Goal: Task Accomplishment & Management: Manage account settings

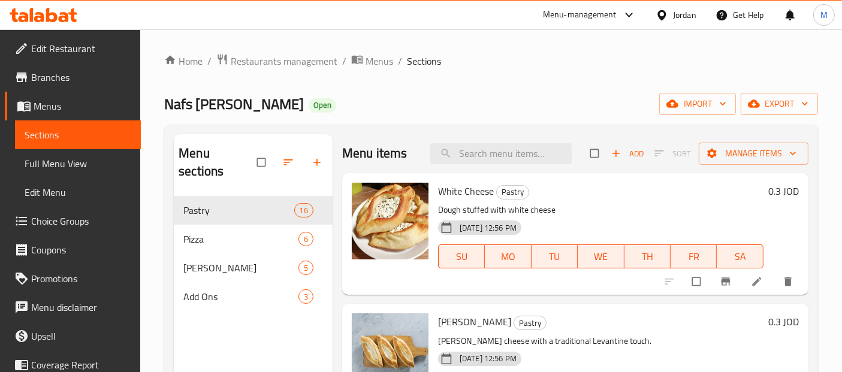
click at [676, 9] on div "Jordan" at bounding box center [684, 14] width 23 height 13
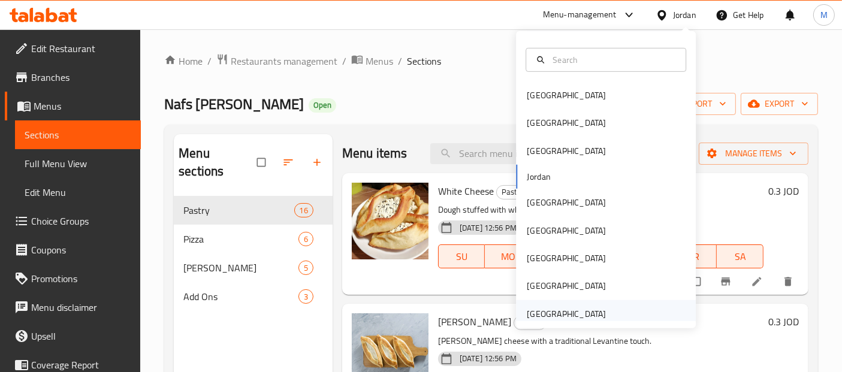
click at [582, 318] on div "[GEOGRAPHIC_DATA]" at bounding box center [566, 314] width 79 height 13
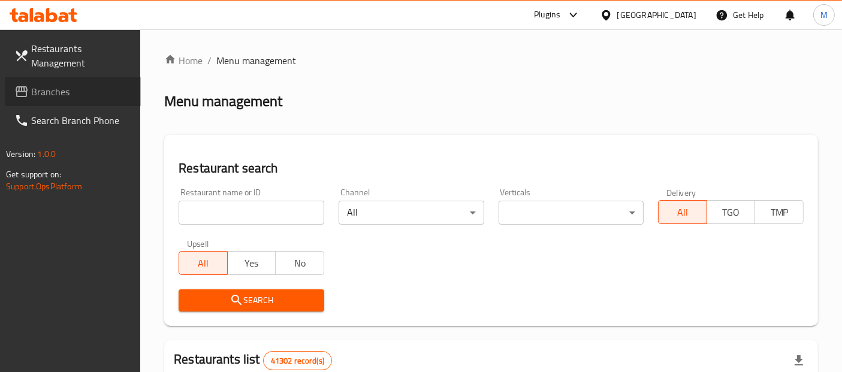
click at [83, 88] on span "Branches" at bounding box center [81, 92] width 100 height 14
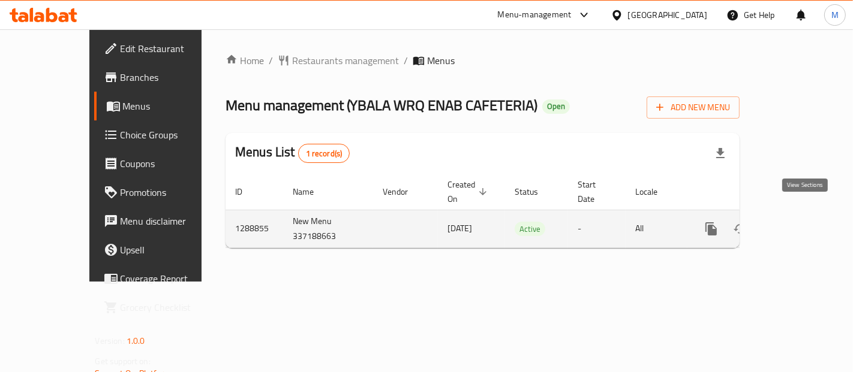
click at [809, 215] on link "enhanced table" at bounding box center [797, 229] width 29 height 29
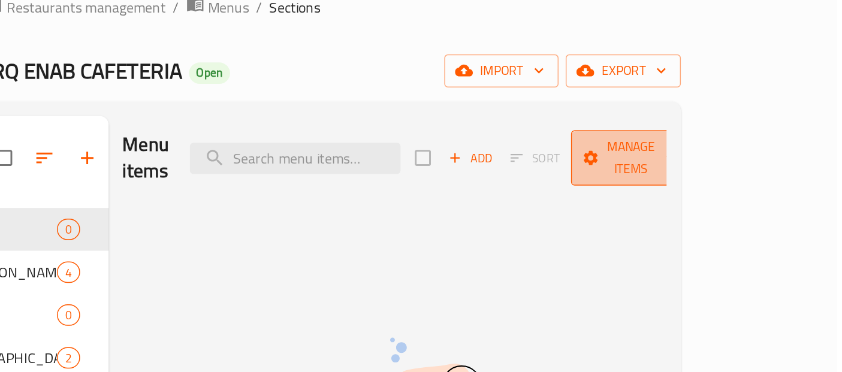
click at [734, 159] on span "Manage items" at bounding box center [703, 162] width 61 height 30
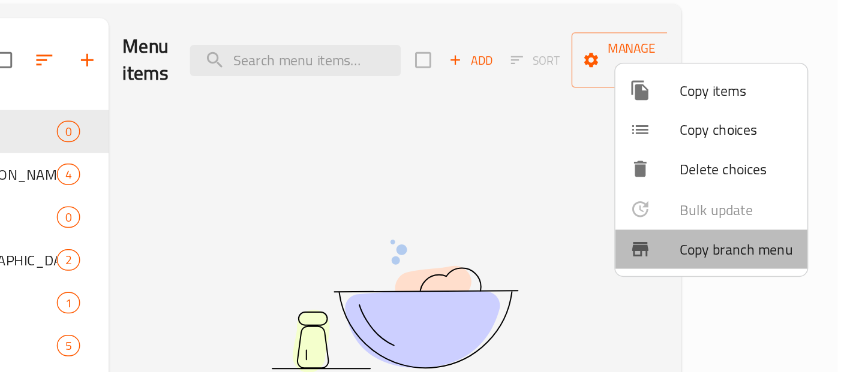
click at [760, 284] on span "Copy branch menu" at bounding box center [774, 289] width 76 height 14
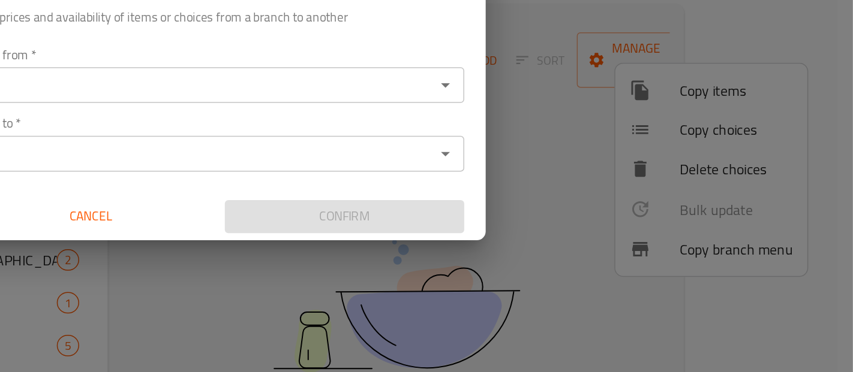
scroll to position [9, 0]
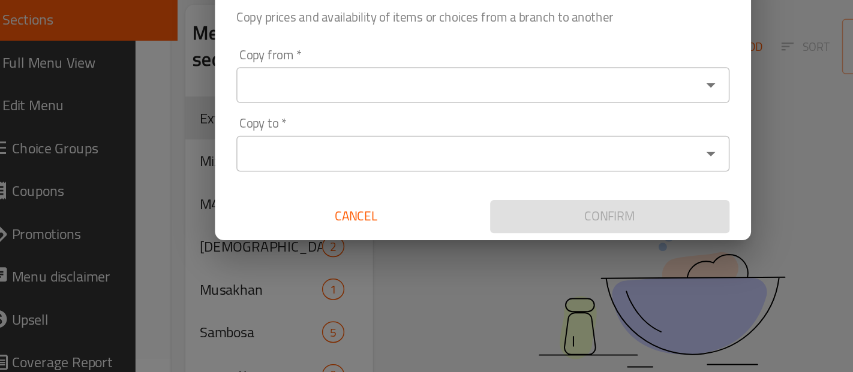
drag, startPoint x: 322, startPoint y: 192, endPoint x: 340, endPoint y: 171, distance: 27.6
click at [340, 171] on div "Copy from   * Copy from * Copy to   * Copy to * Cancel Confirm" at bounding box center [426, 217] width 360 height 134
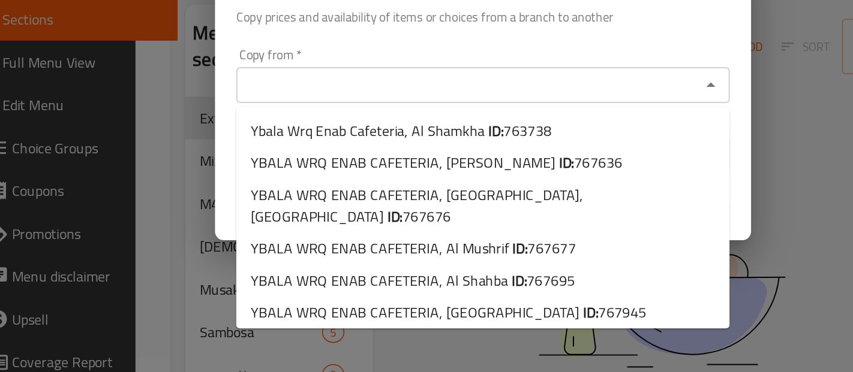
click at [340, 171] on input "Copy from   *" at bounding box center [416, 179] width 304 height 17
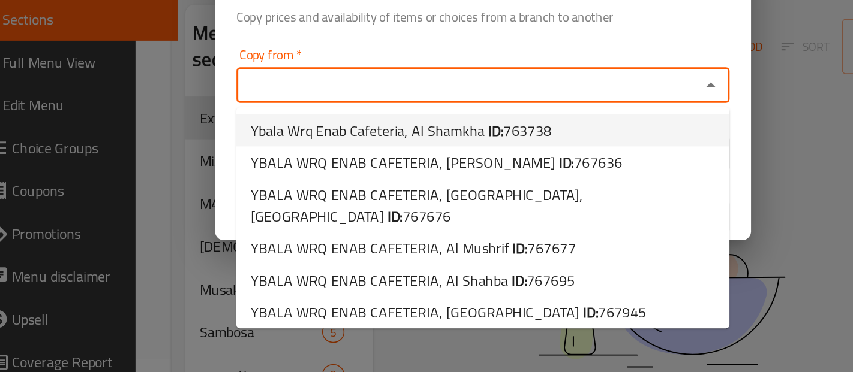
click at [392, 160] on div "Copy from   * Copy from *" at bounding box center [426, 173] width 331 height 37
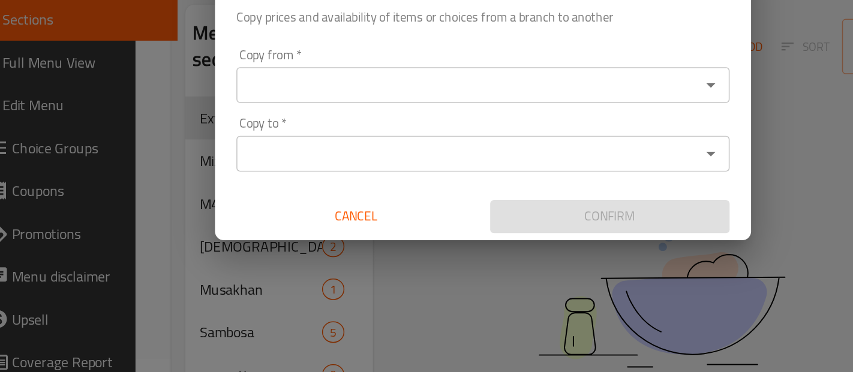
click at [472, 152] on div "Copy from   * Copy from * Copy to   * Copy to * Cancel Confirm" at bounding box center [426, 217] width 360 height 134
click at [377, 267] on span "Cancel" at bounding box center [341, 267] width 151 height 15
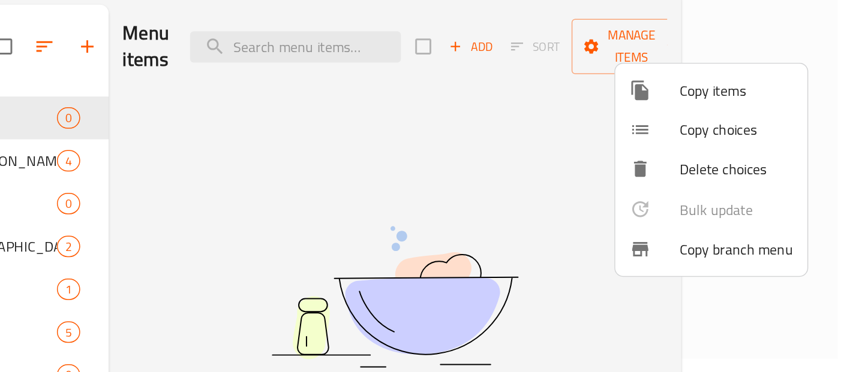
scroll to position [0, 0]
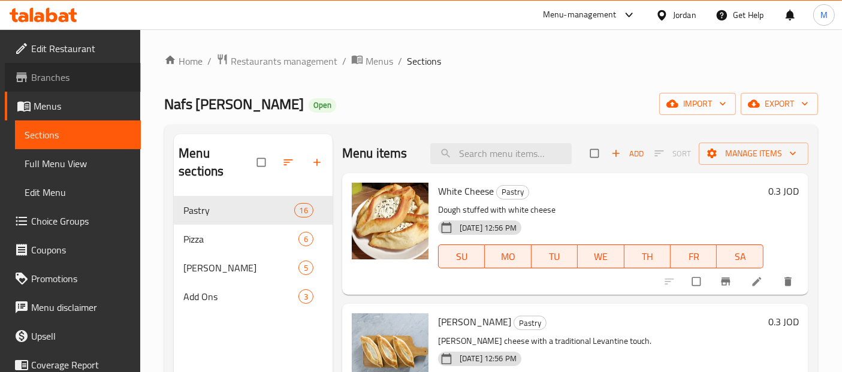
click at [79, 83] on span "Branches" at bounding box center [81, 77] width 100 height 14
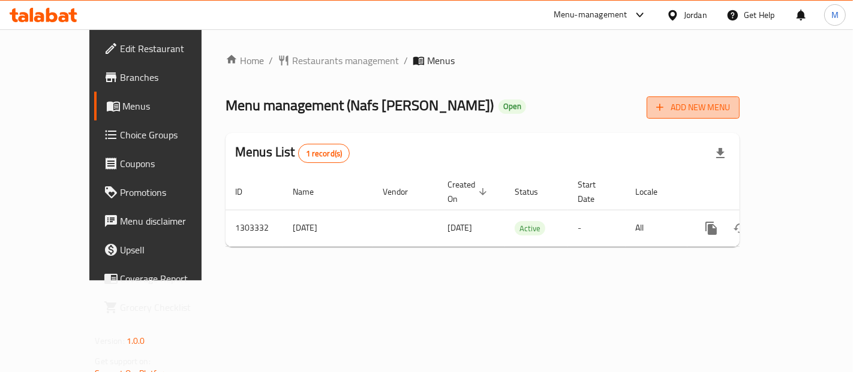
click at [730, 102] on span "Add New Menu" at bounding box center [693, 107] width 74 height 15
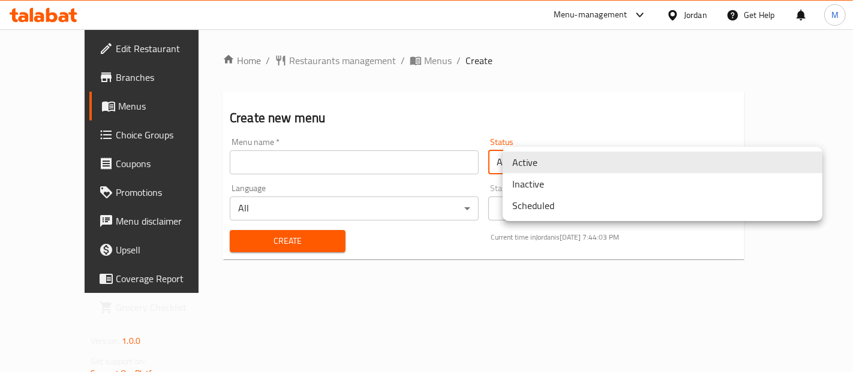
click at [574, 165] on body "​ Menu-management Jordan Get Help M Edit Restaurant Branches Menus Choice Group…" at bounding box center [426, 200] width 853 height 343
click at [471, 108] on div at bounding box center [426, 186] width 853 height 372
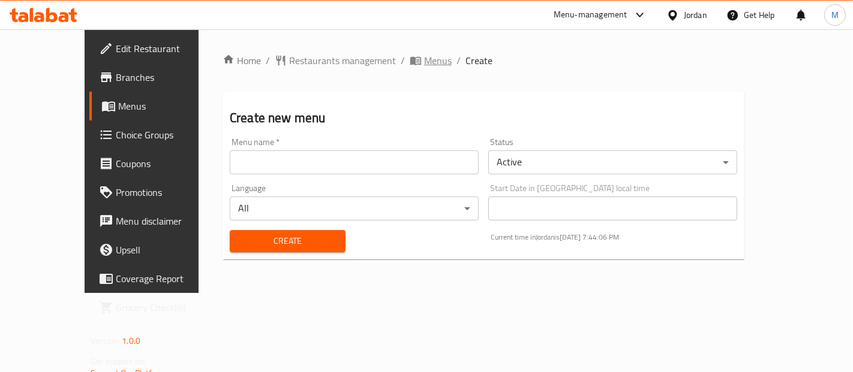
click at [416, 61] on icon "breadcrumb" at bounding box center [418, 61] width 4 height 4
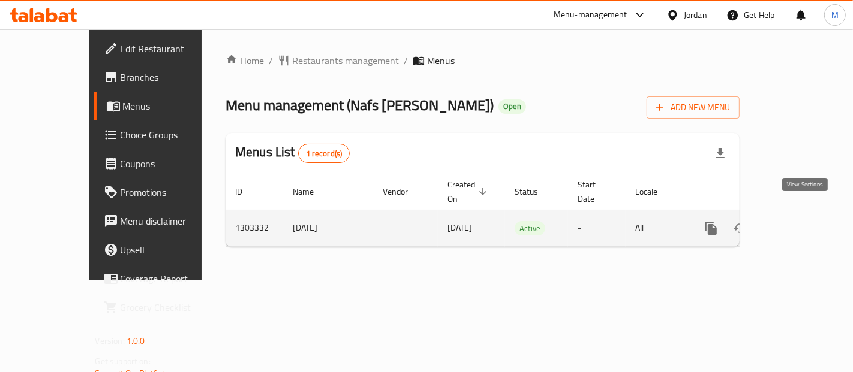
click at [812, 214] on link "enhanced table" at bounding box center [797, 228] width 29 height 29
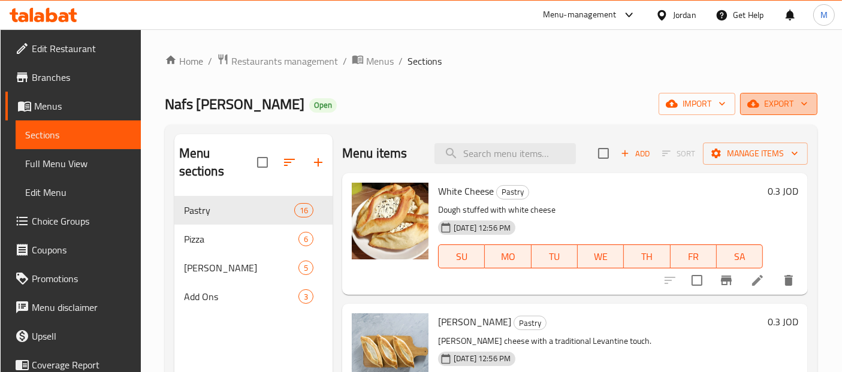
click at [772, 98] on span "export" at bounding box center [779, 104] width 58 height 15
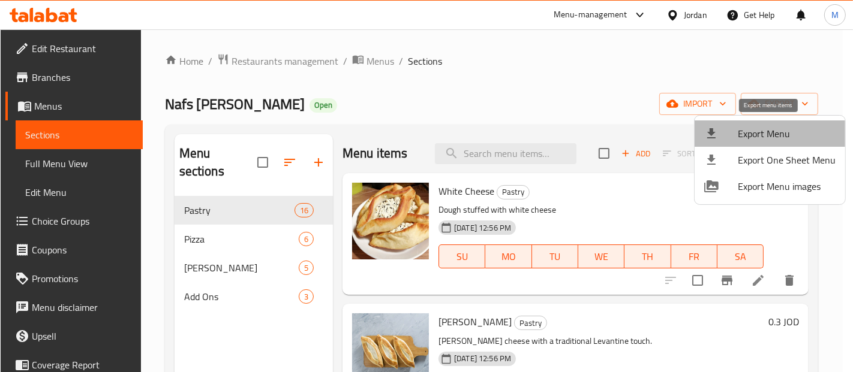
click at [779, 123] on li "Export Menu" at bounding box center [769, 134] width 150 height 26
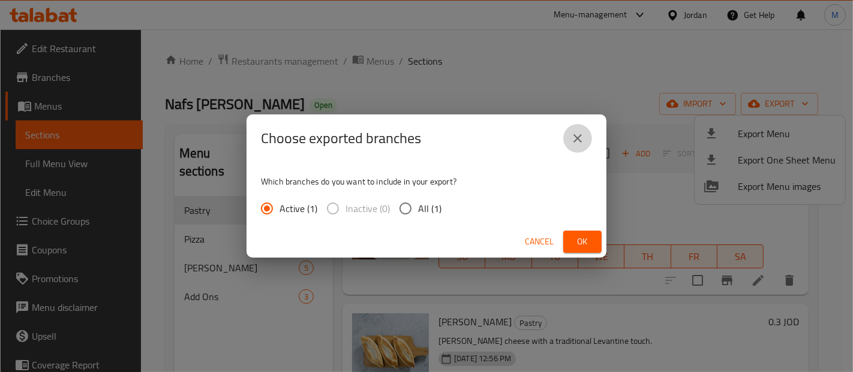
click at [581, 134] on icon "close" at bounding box center [577, 138] width 14 height 14
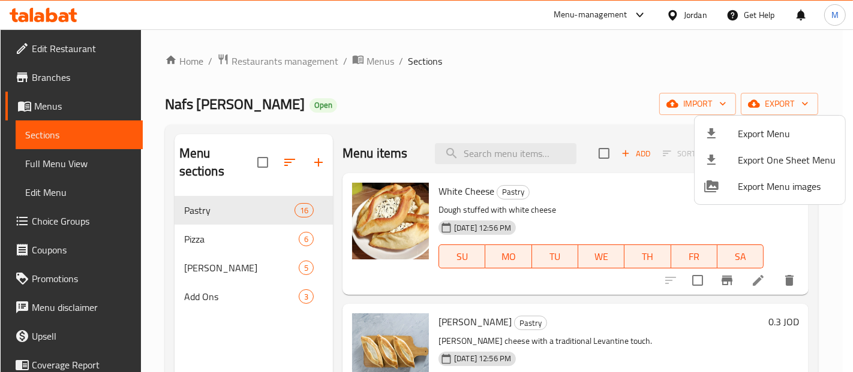
click at [692, 107] on div at bounding box center [426, 186] width 853 height 372
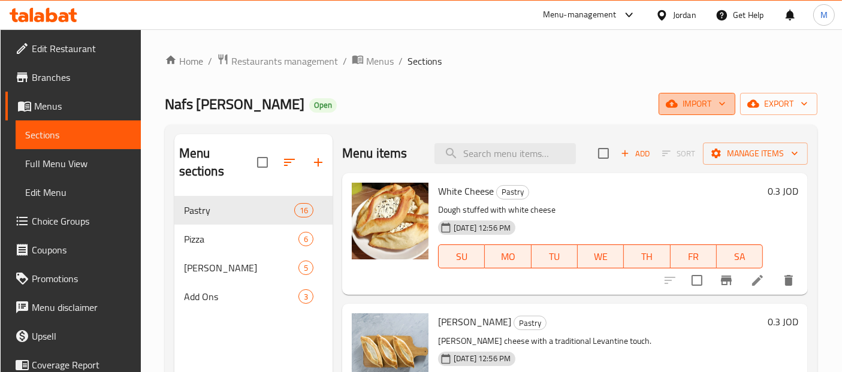
click at [660, 102] on button "import" at bounding box center [697, 104] width 77 height 22
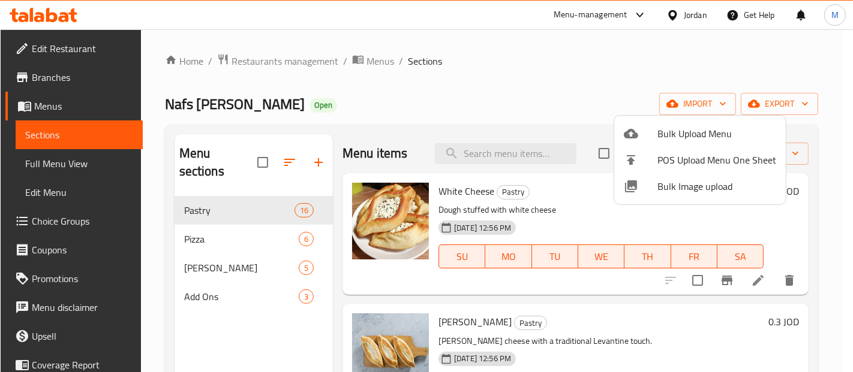
click at [580, 63] on div at bounding box center [426, 186] width 853 height 372
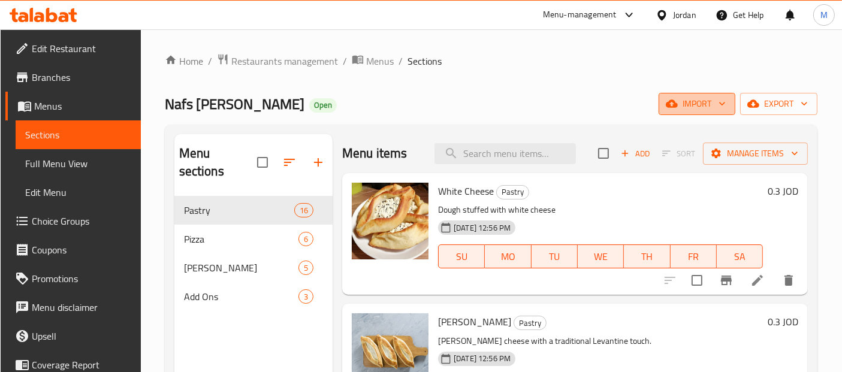
click at [691, 100] on span "import" at bounding box center [697, 104] width 58 height 15
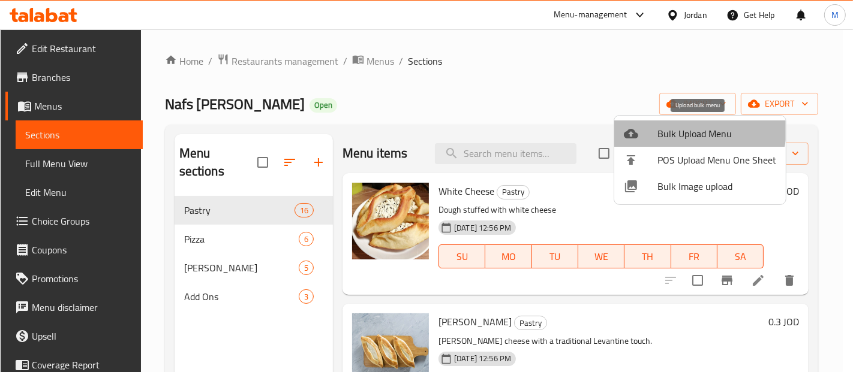
click at [676, 126] on span "Bulk Upload Menu" at bounding box center [716, 133] width 119 height 14
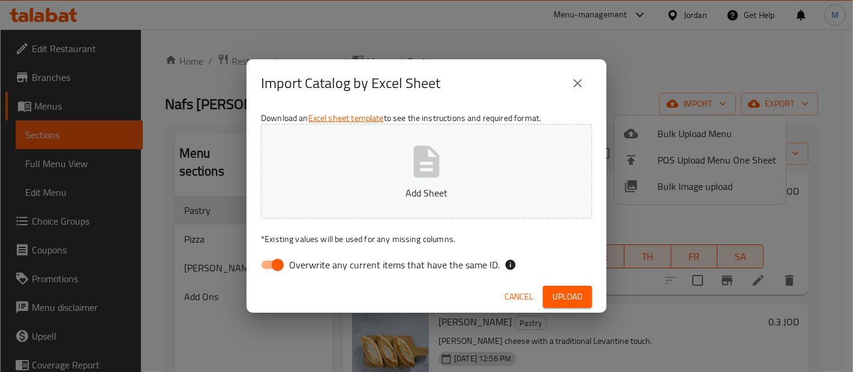
click at [401, 266] on span "Overwrite any current items that have the same ID." at bounding box center [394, 265] width 210 height 14
click at [312, 266] on input "Overwrite any current items that have the same ID." at bounding box center [277, 265] width 68 height 23
checkbox input "false"
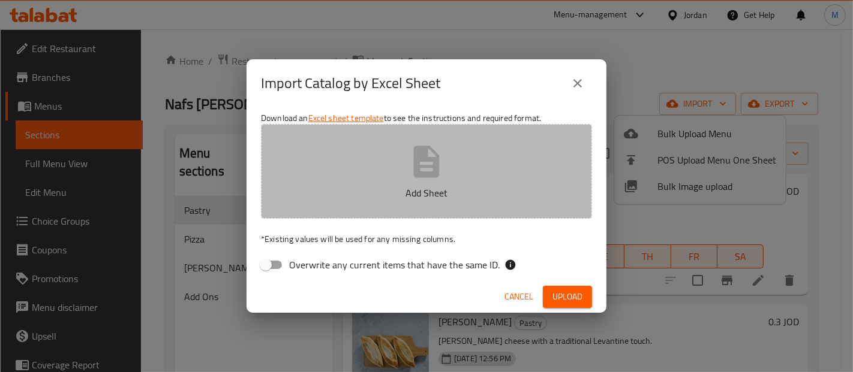
click at [406, 182] on button "Add Sheet" at bounding box center [426, 171] width 331 height 95
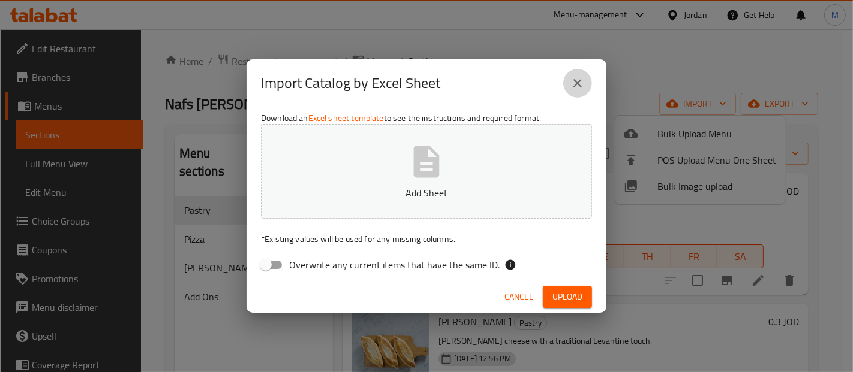
click at [580, 91] on button "close" at bounding box center [577, 83] width 29 height 29
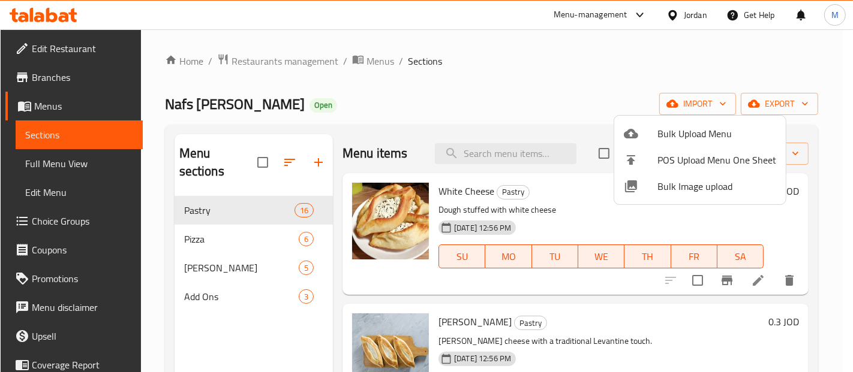
click at [771, 97] on div at bounding box center [426, 186] width 853 height 372
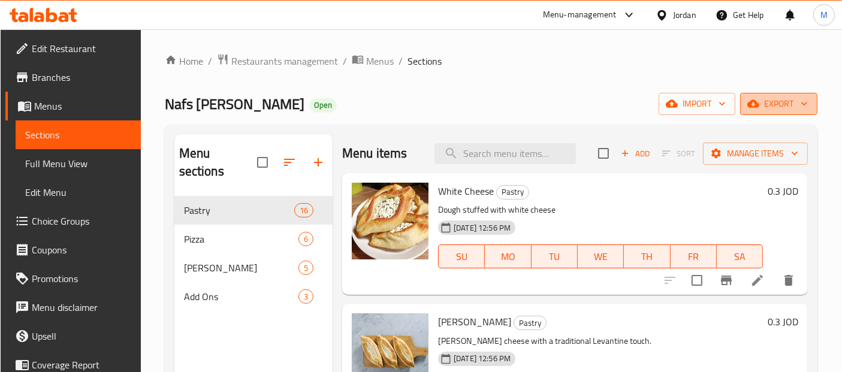
click at [778, 97] on span "export" at bounding box center [779, 104] width 58 height 15
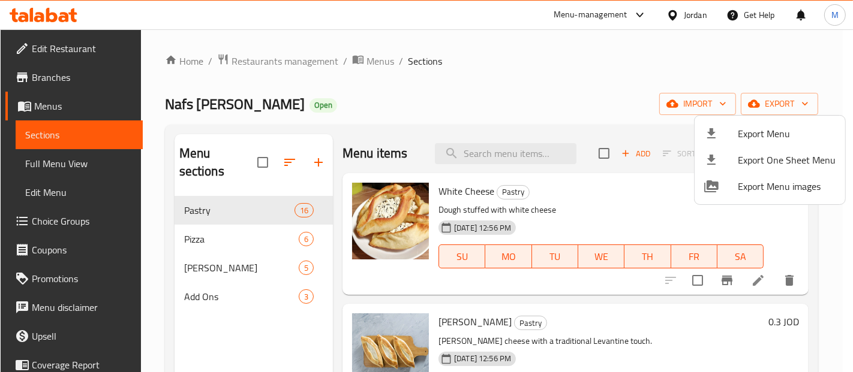
click at [716, 104] on div at bounding box center [426, 186] width 853 height 372
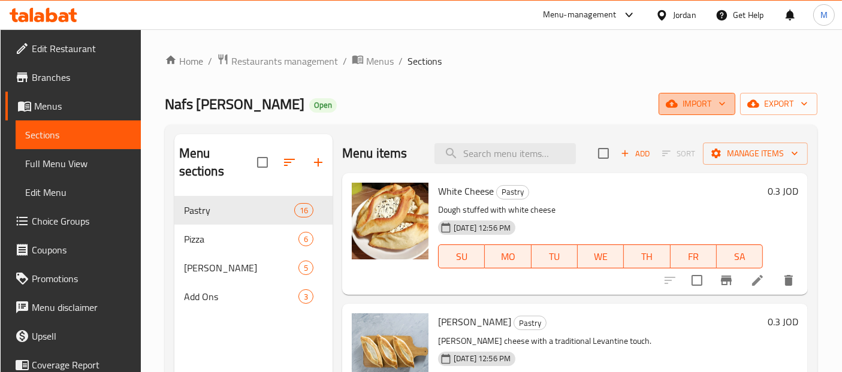
click at [707, 104] on span "import" at bounding box center [697, 104] width 58 height 15
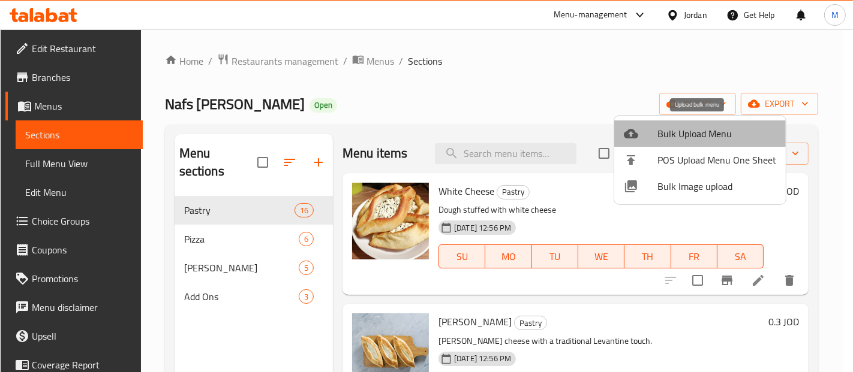
click at [705, 134] on span "Bulk Upload Menu" at bounding box center [716, 133] width 119 height 14
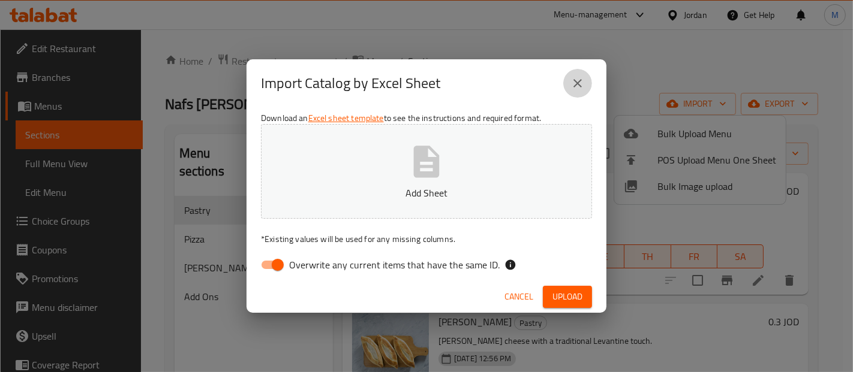
click at [582, 78] on icon "close" at bounding box center [577, 83] width 14 height 14
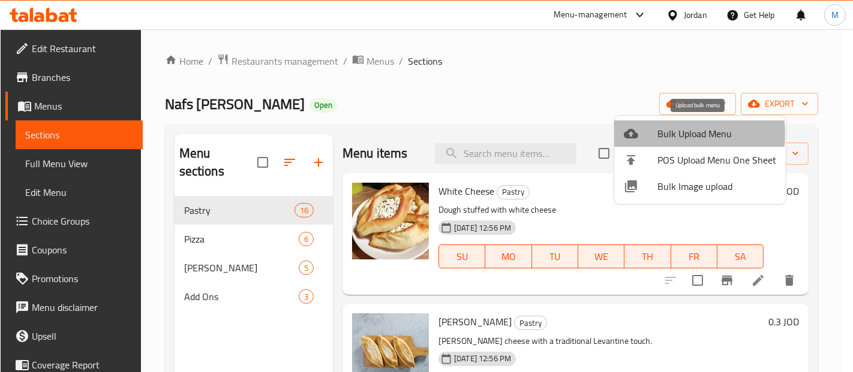
click at [649, 134] on div at bounding box center [640, 133] width 34 height 14
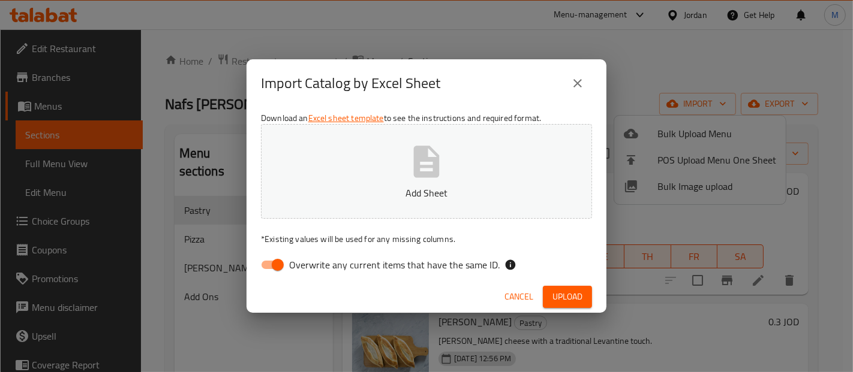
click at [428, 263] on span "Overwrite any current items that have the same ID." at bounding box center [394, 265] width 210 height 14
click at [312, 263] on input "Overwrite any current items that have the same ID." at bounding box center [277, 265] width 68 height 23
checkbox input "false"
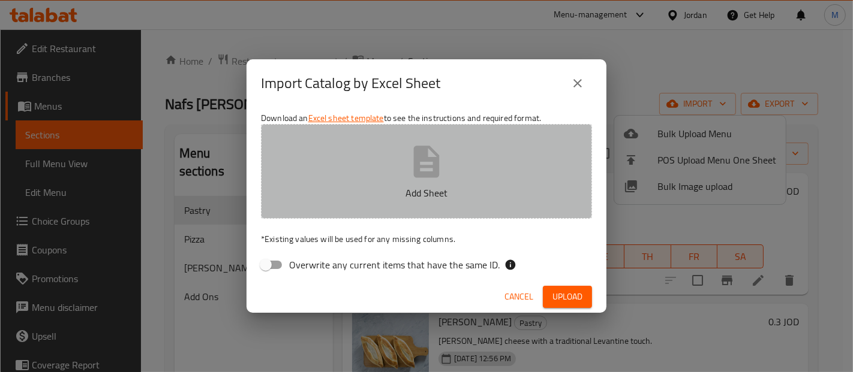
click at [456, 183] on button "Add Sheet" at bounding box center [426, 171] width 331 height 95
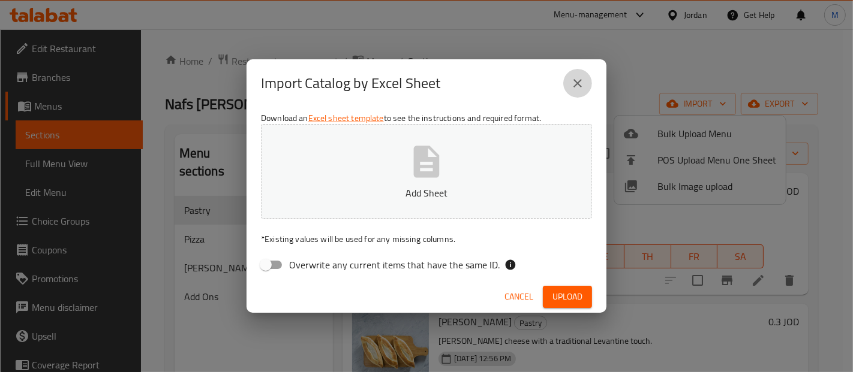
click at [587, 86] on button "close" at bounding box center [577, 83] width 29 height 29
